Goal: Transaction & Acquisition: Book appointment/travel/reservation

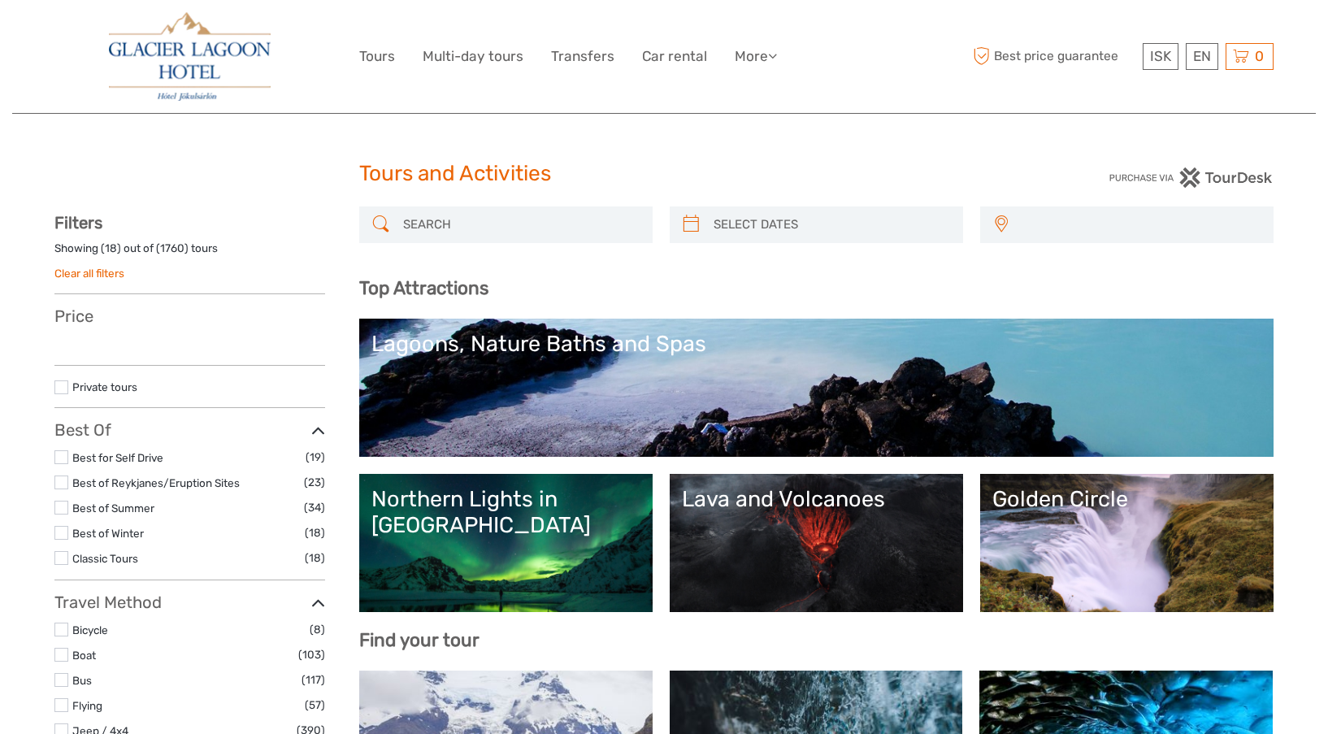
select select
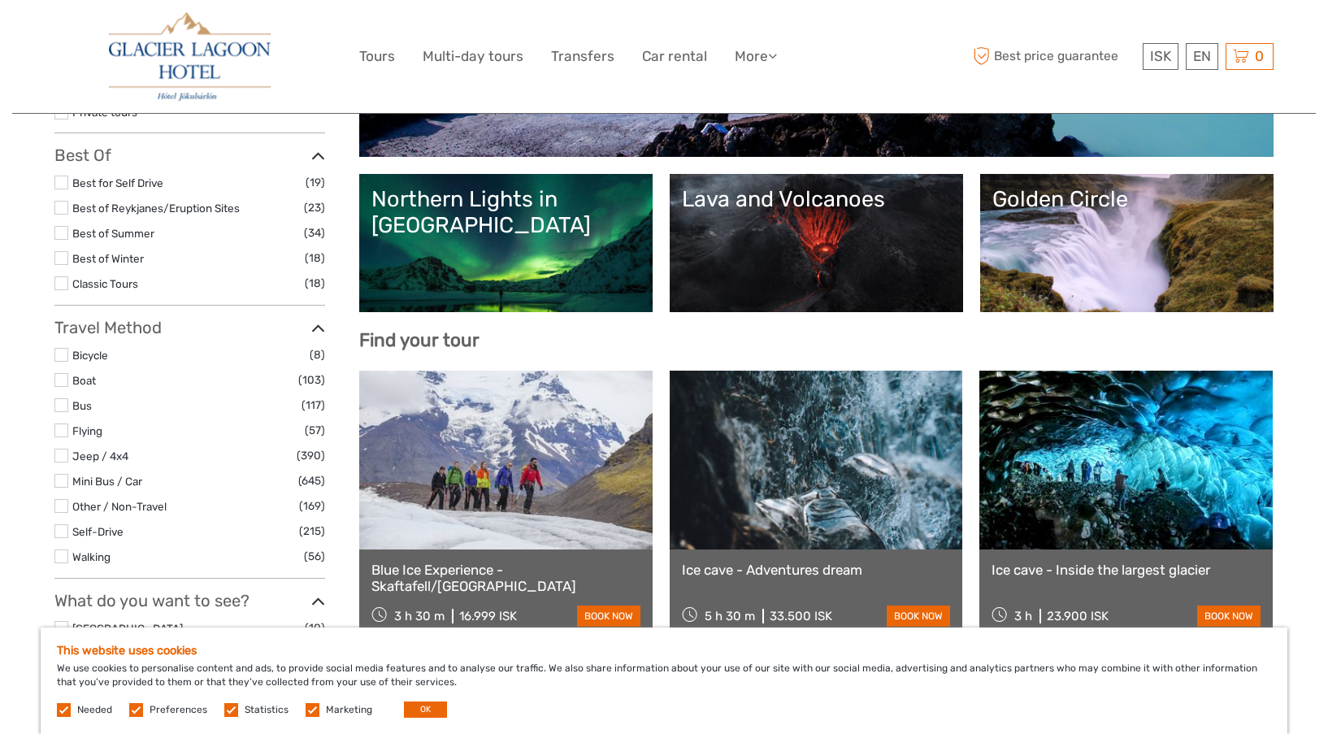
scroll to position [325, 0]
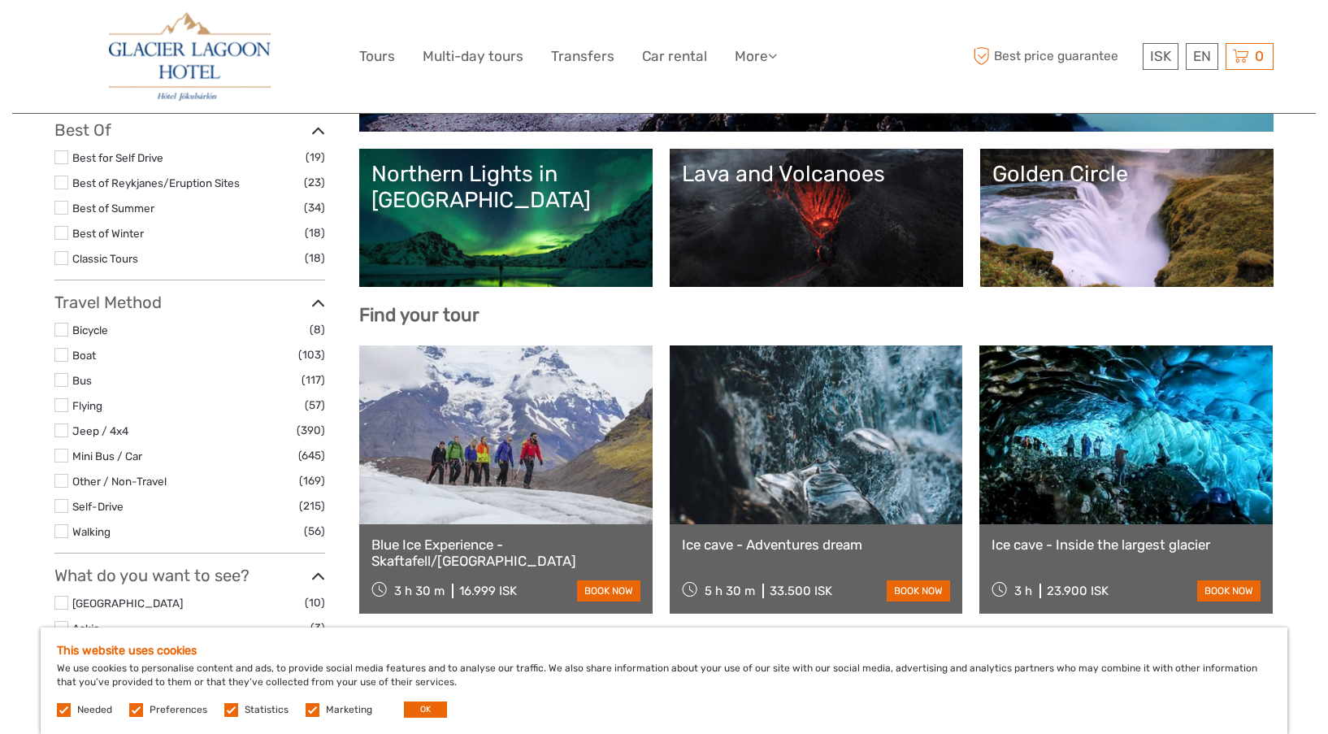
click at [558, 460] on link at bounding box center [505, 434] width 293 height 179
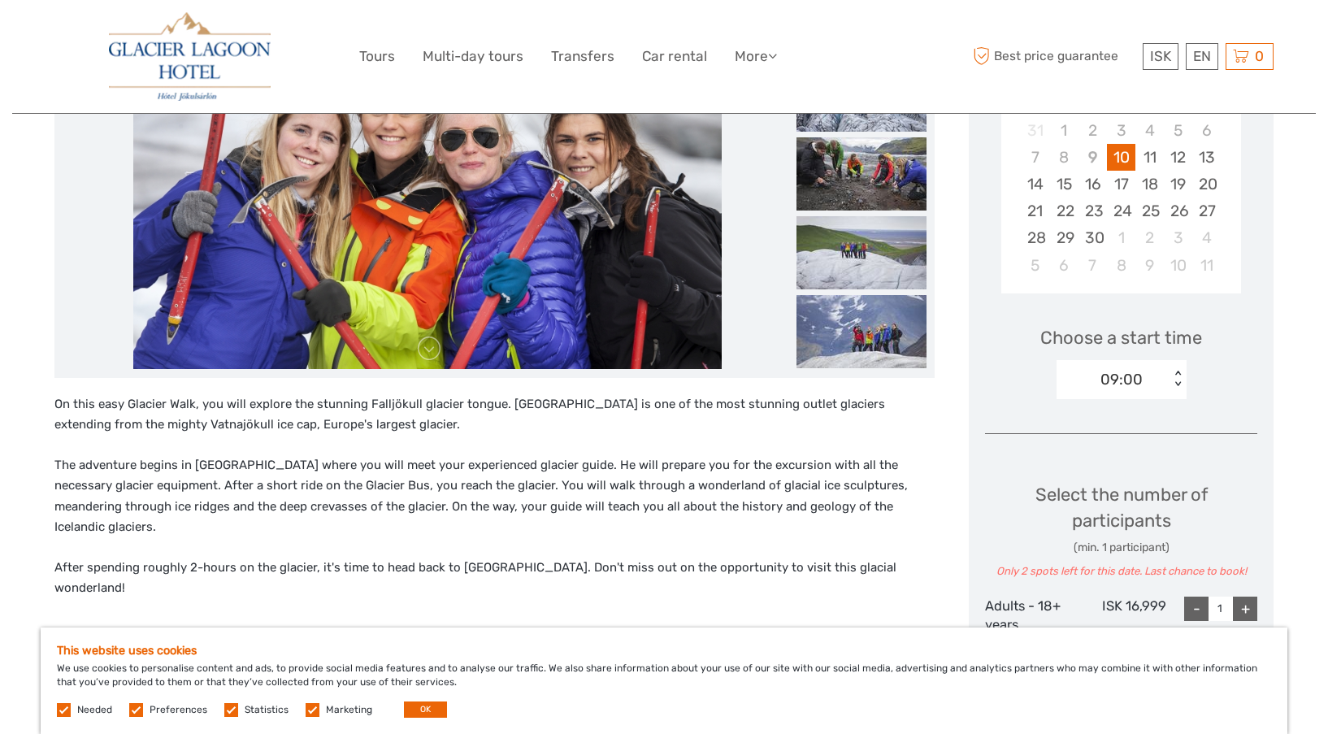
scroll to position [325, 0]
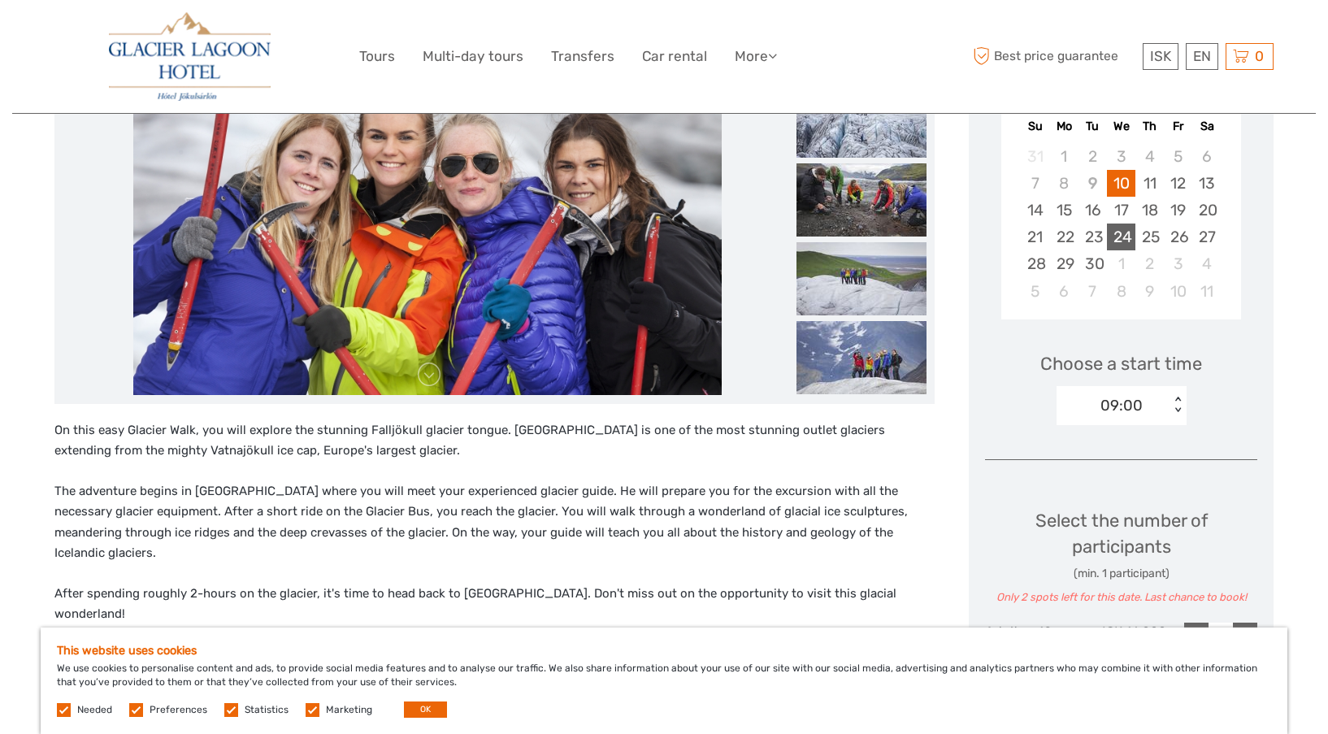
click at [1115, 236] on div "24" at bounding box center [1121, 237] width 28 height 27
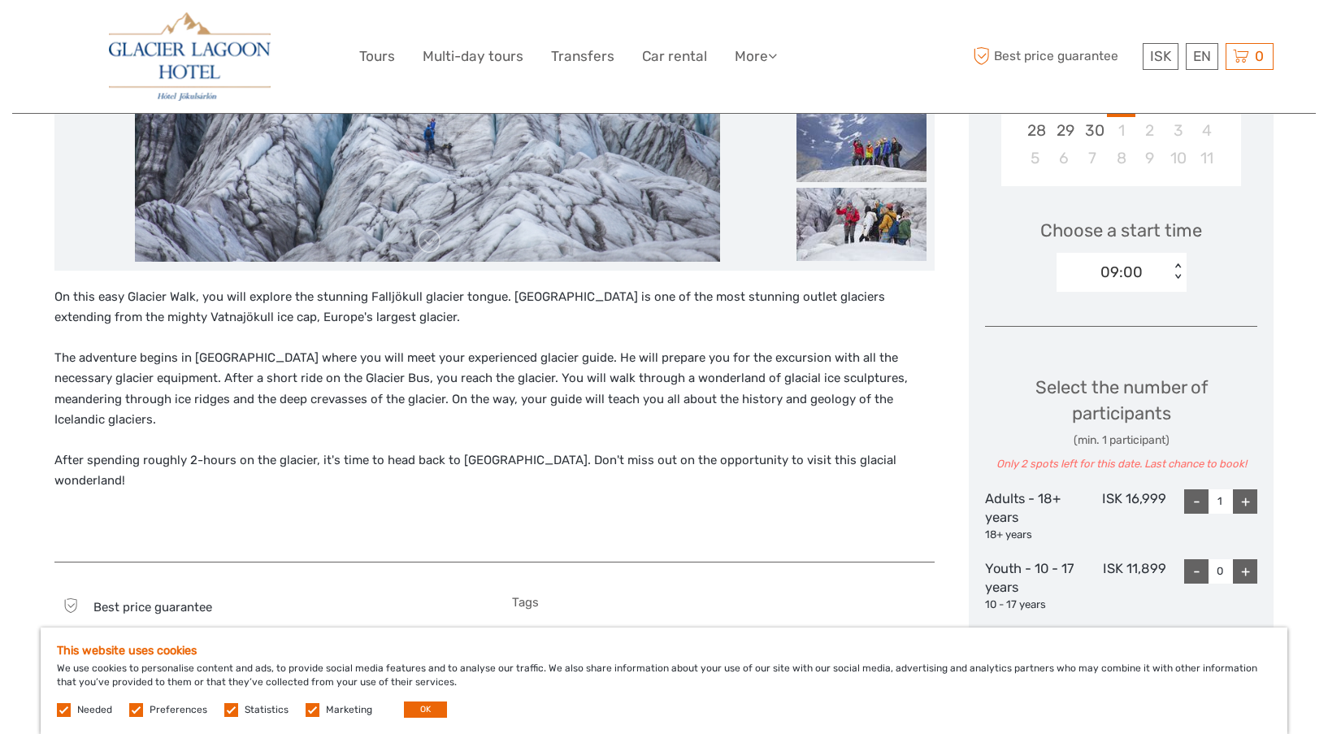
scroll to position [488, 0]
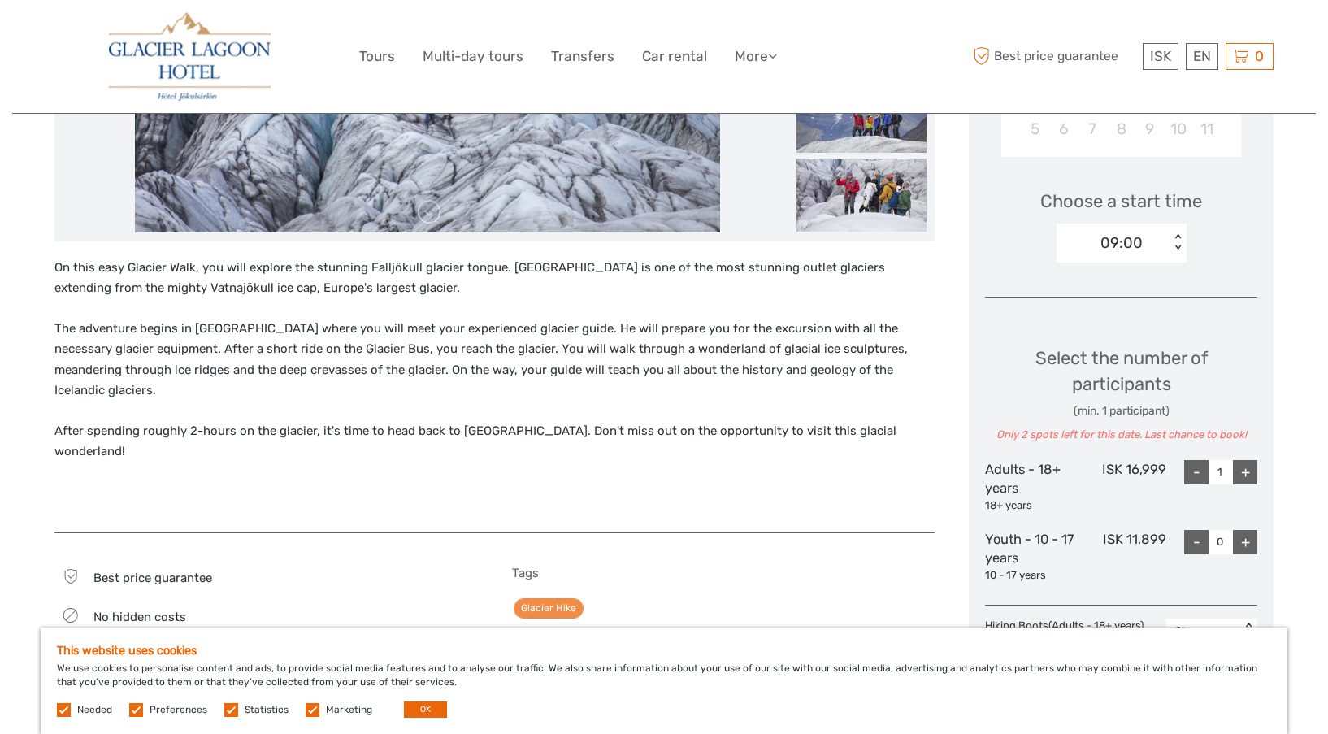
click at [1250, 475] on div "+" at bounding box center [1245, 472] width 24 height 24
type input "2"
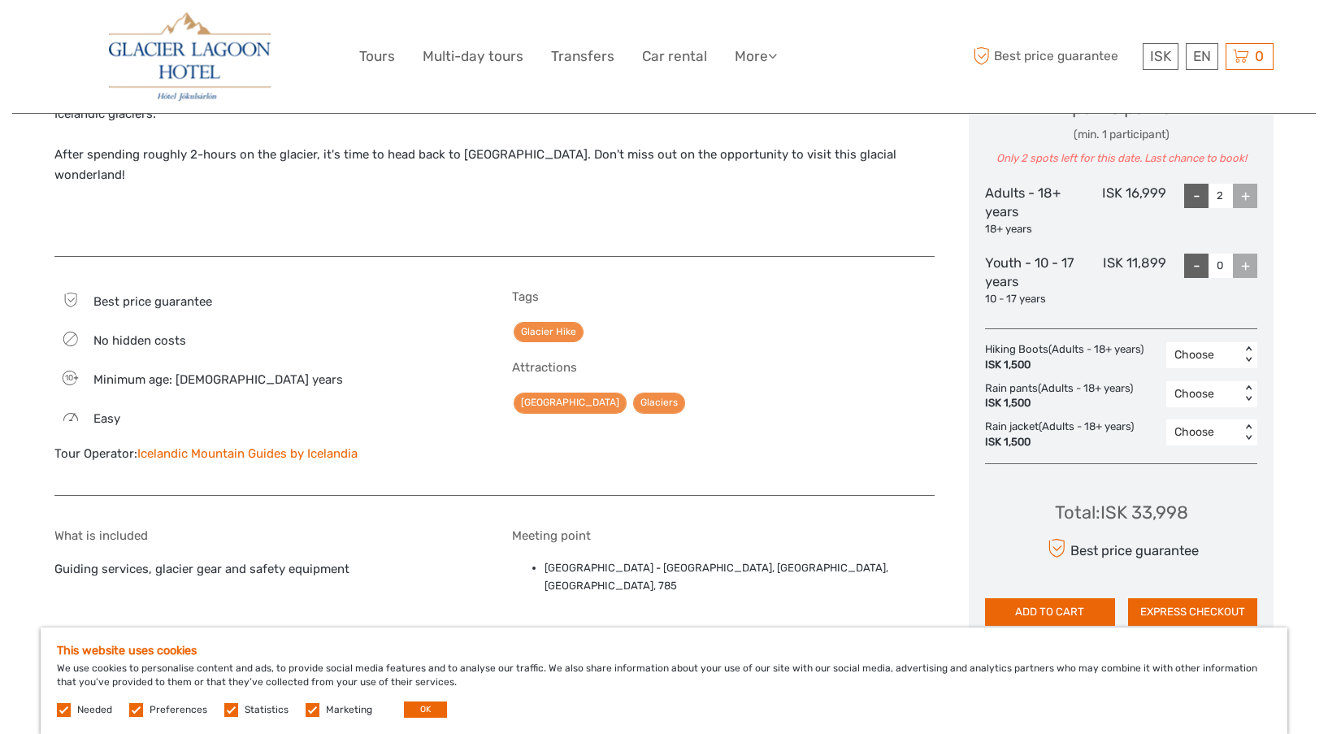
scroll to position [813, 0]
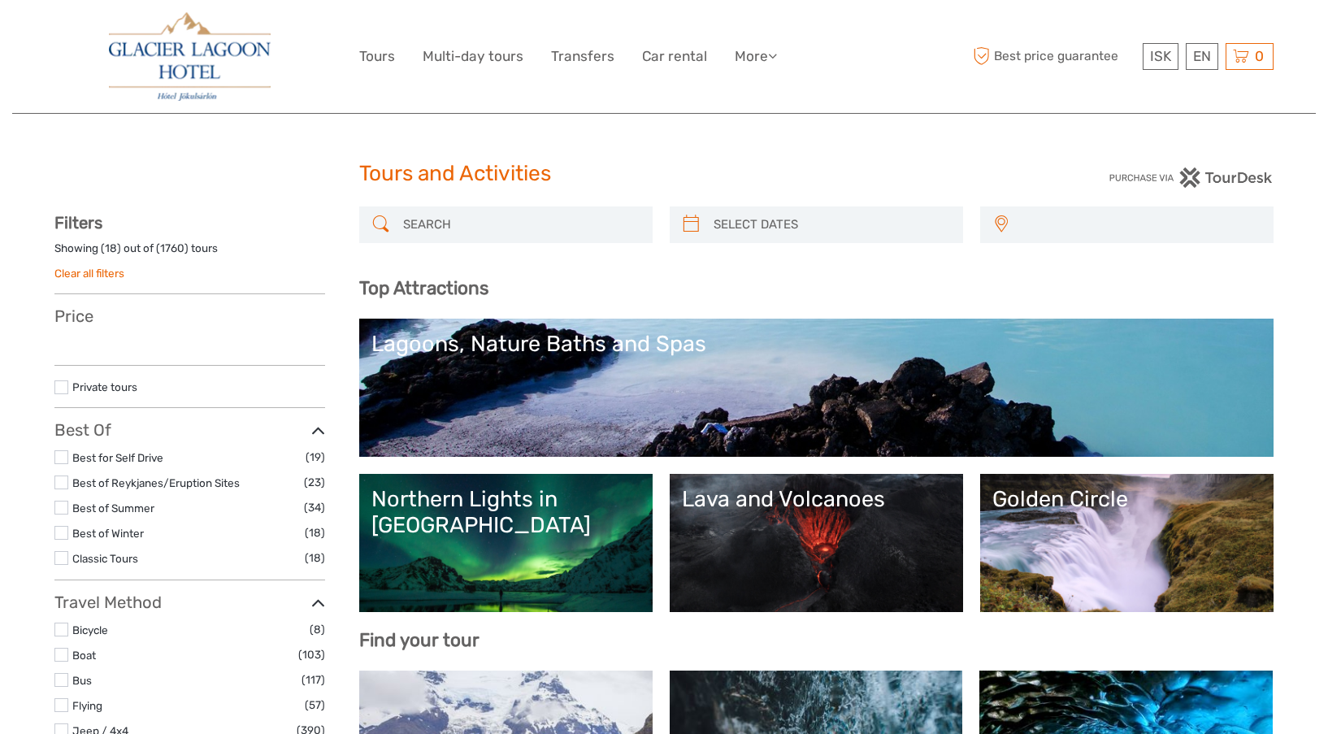
select select
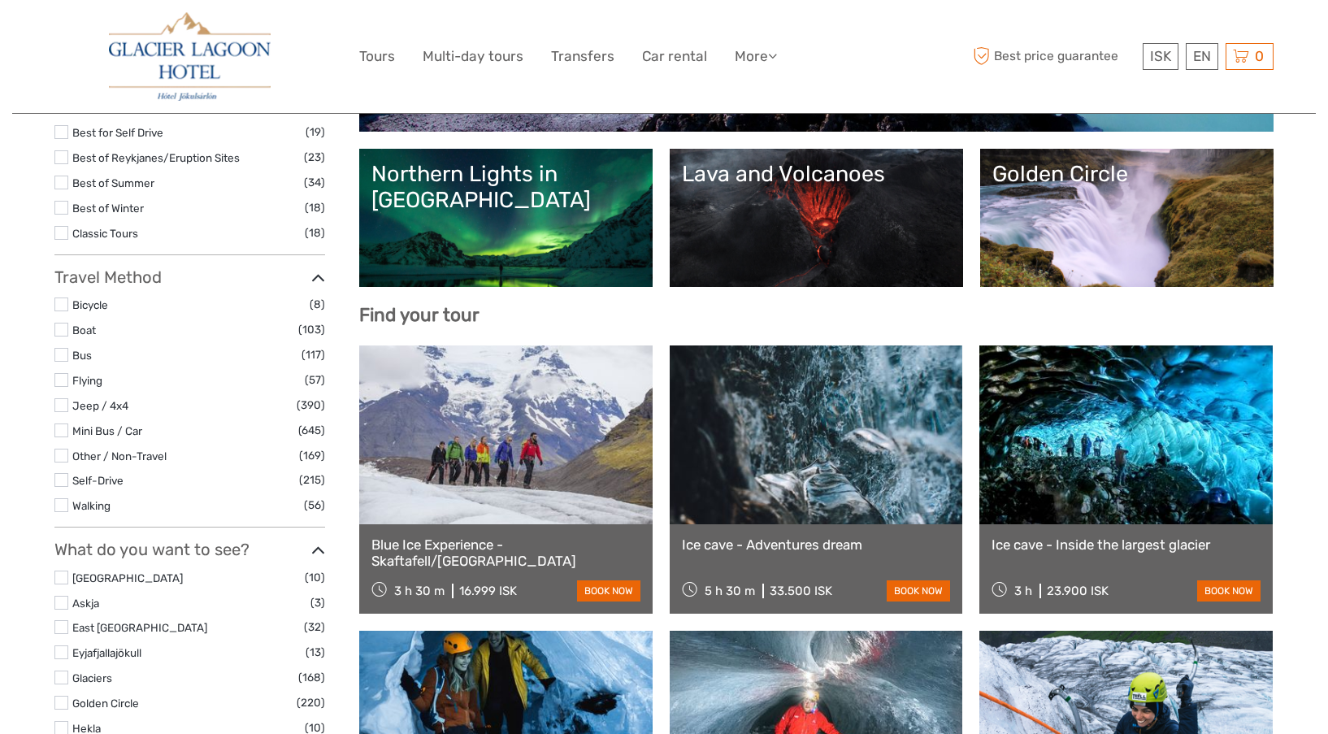
select select
